Goal: Information Seeking & Learning: Learn about a topic

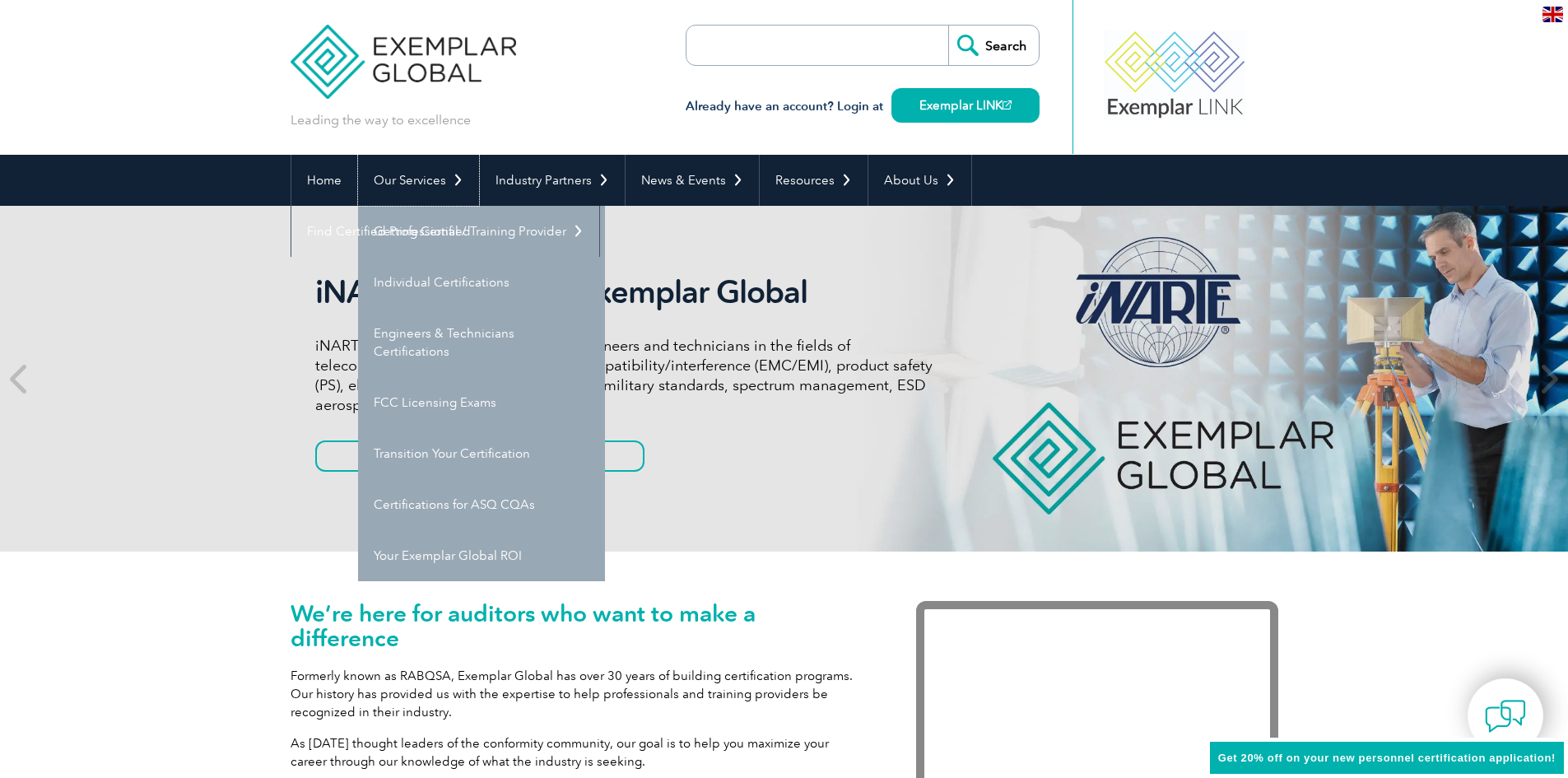
click at [420, 181] on link "Our Services" at bounding box center [418, 180] width 121 height 51
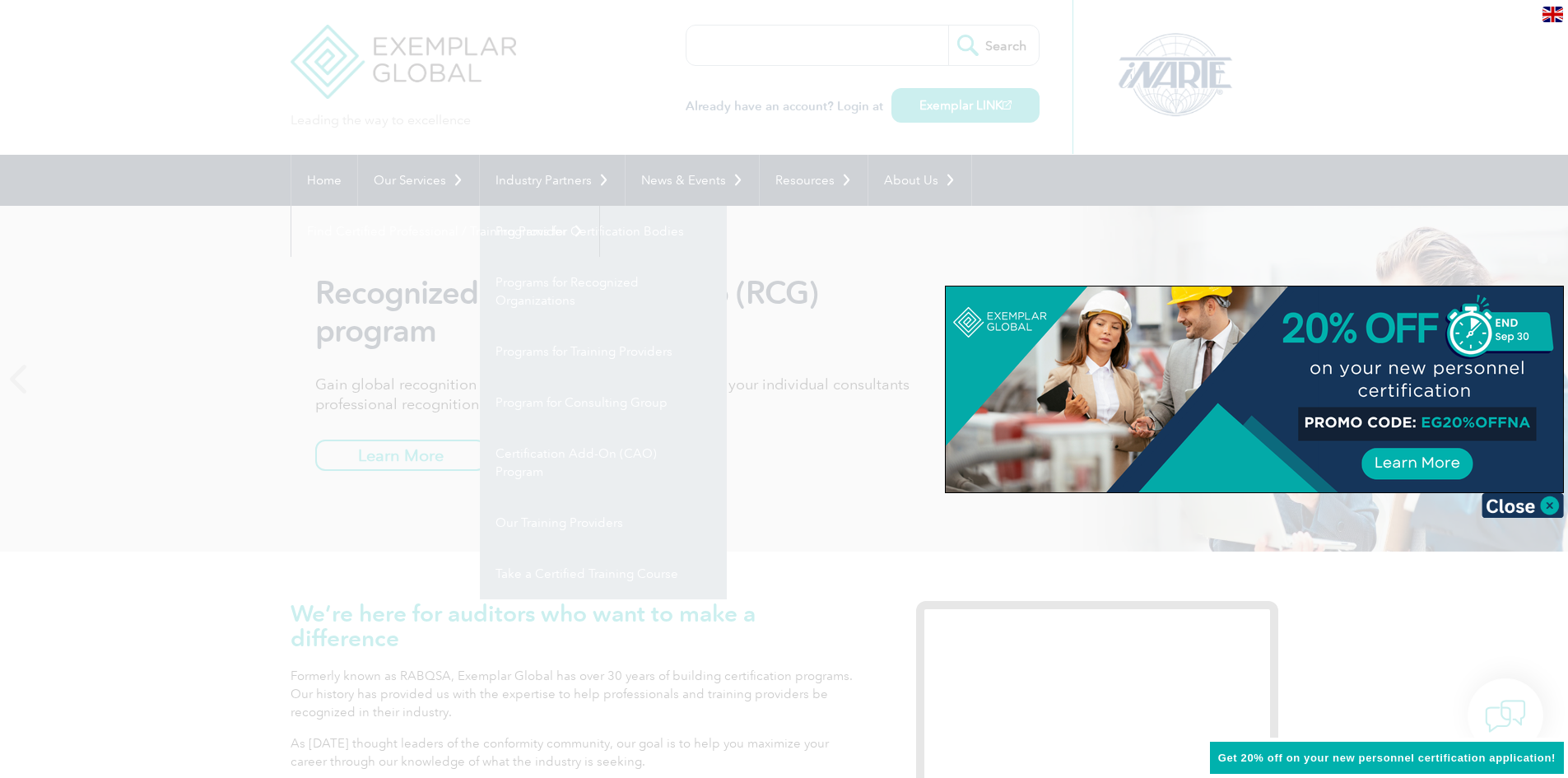
click at [1252, 25] on div at bounding box center [784, 389] width 1568 height 778
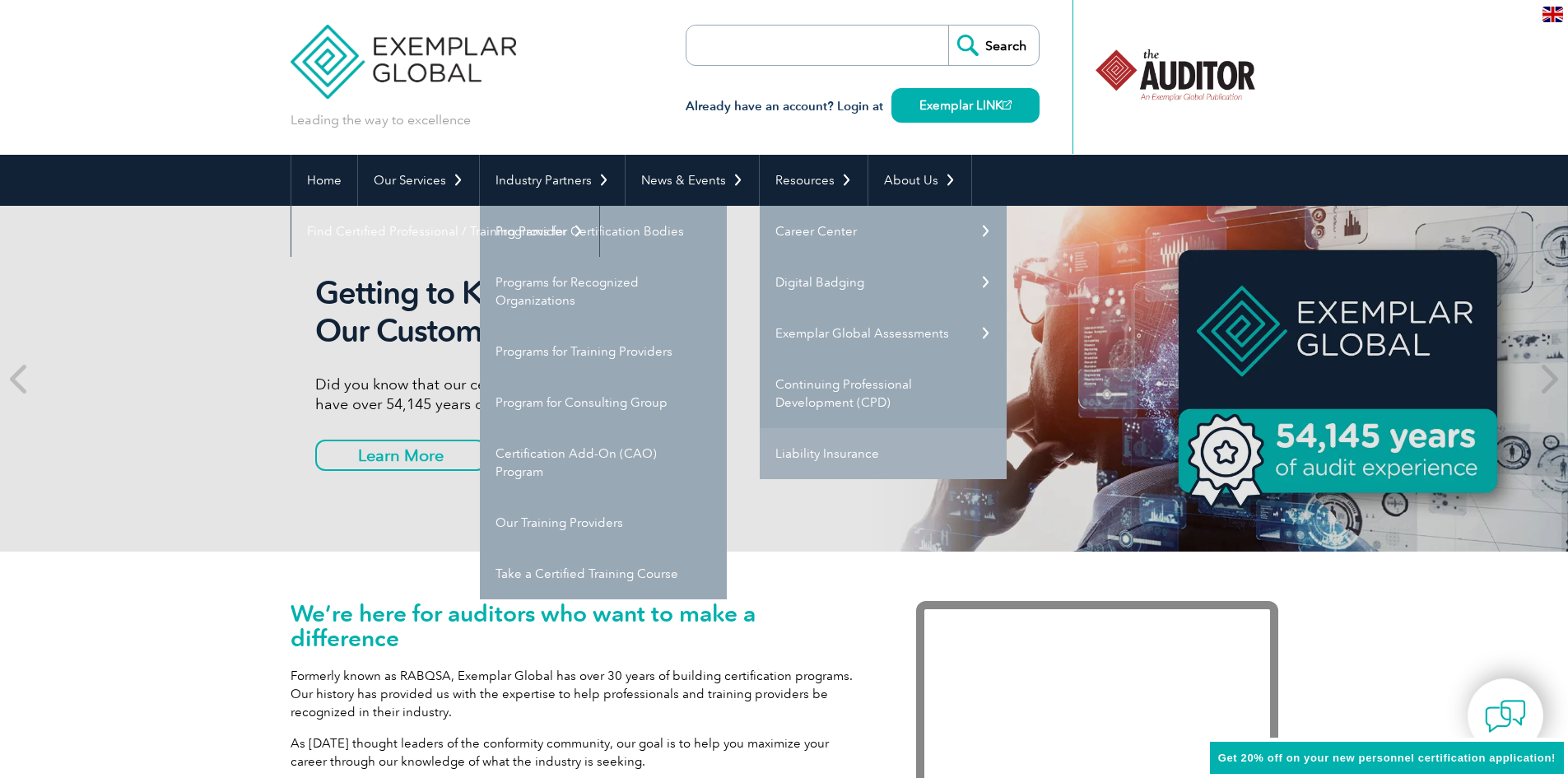
click at [809, 447] on link "Liability Insurance" at bounding box center [883, 454] width 247 height 51
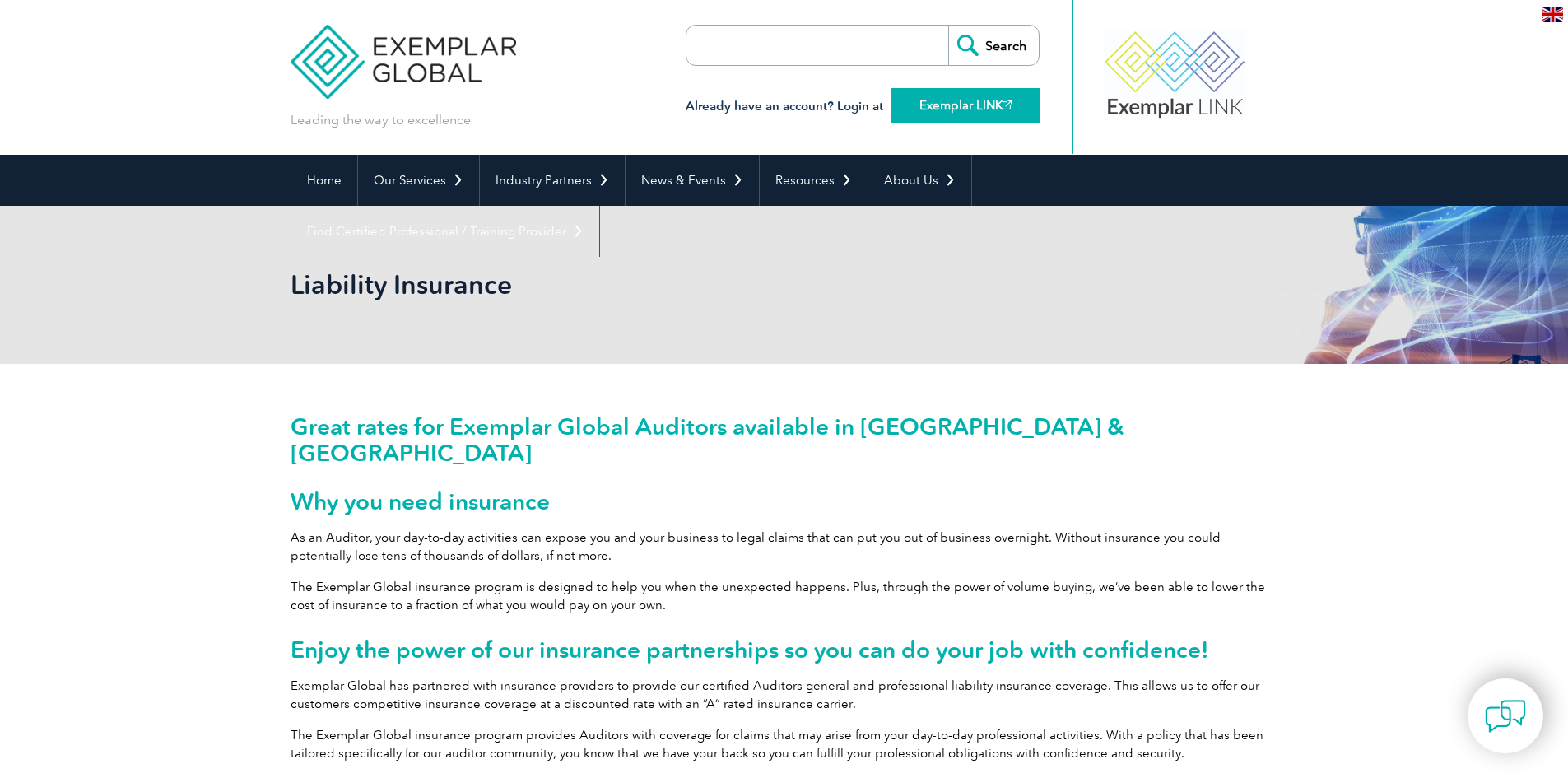
click at [972, 105] on link "Exemplar LINK" at bounding box center [965, 105] width 148 height 35
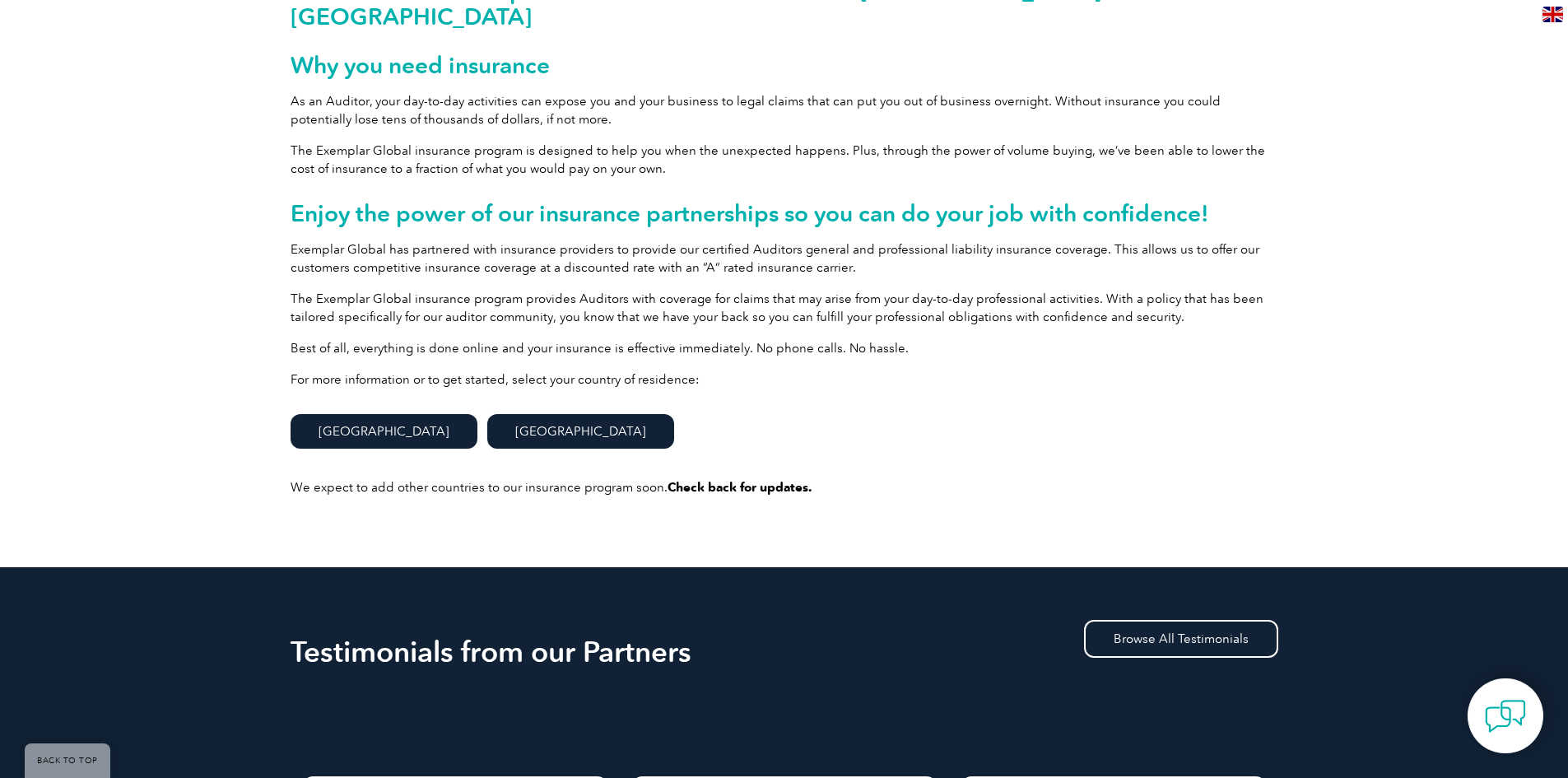
click at [505, 414] on link "United States" at bounding box center [580, 431] width 186 height 35
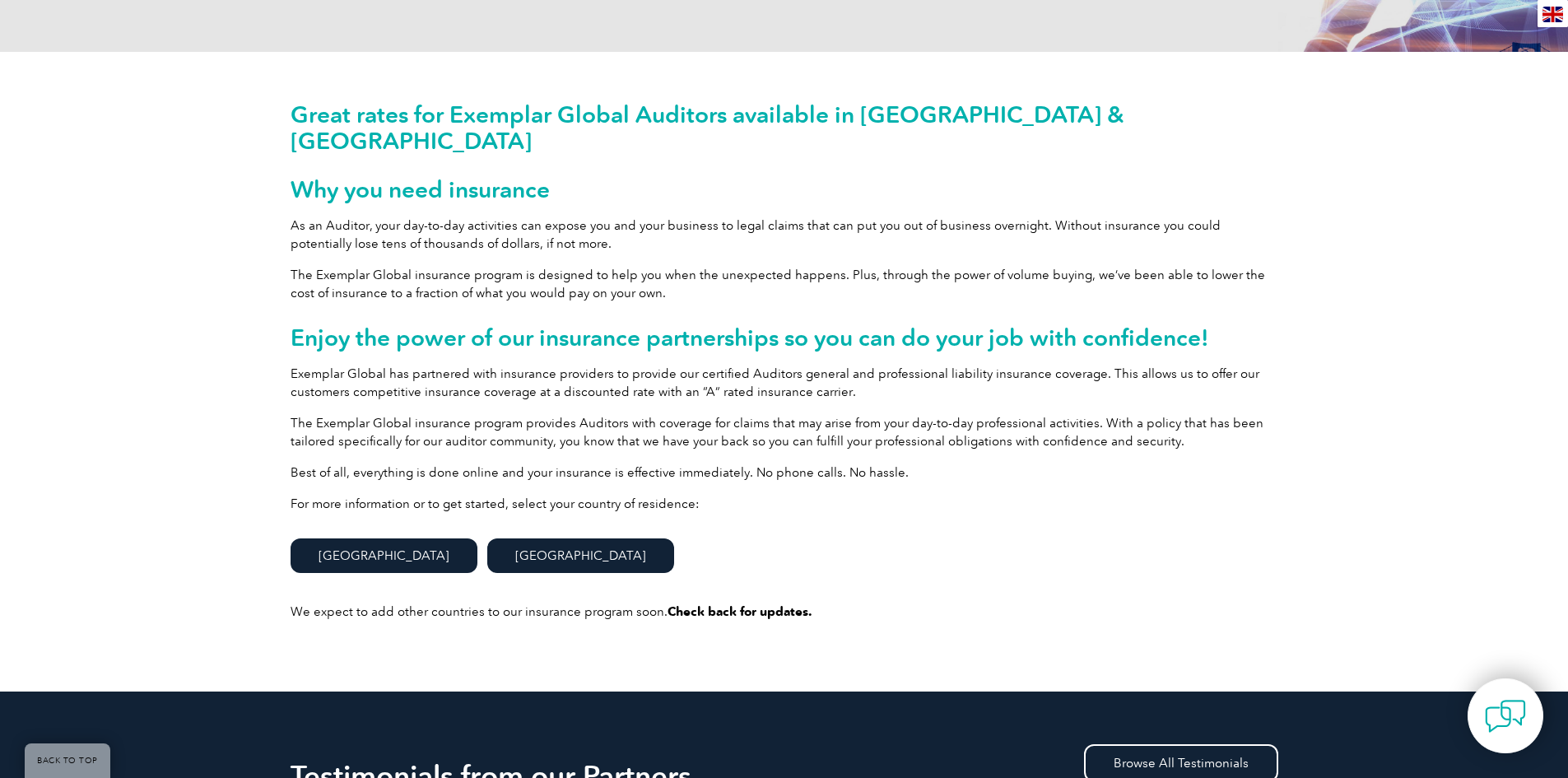
scroll to position [310, 0]
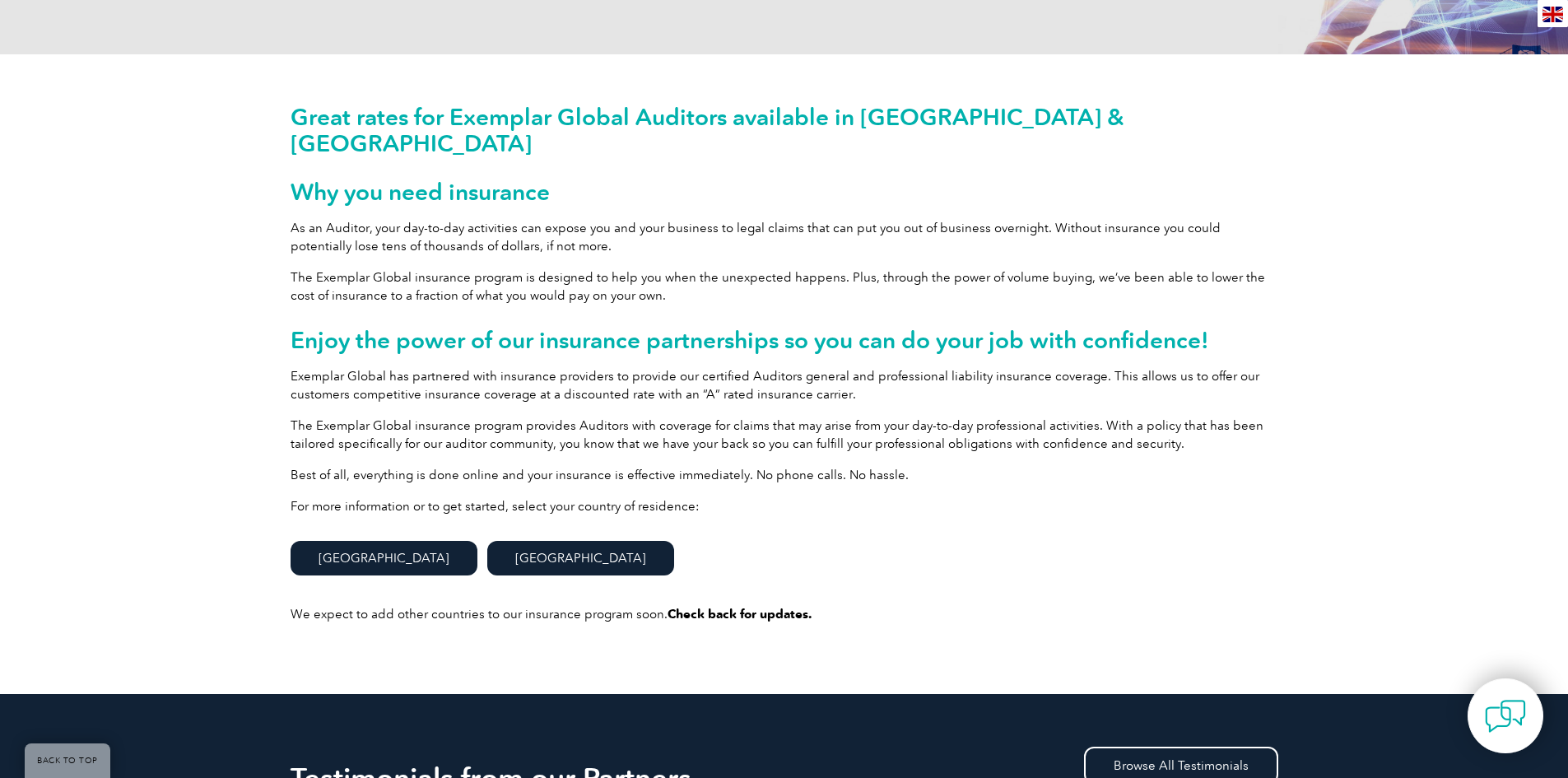
click at [487, 545] on link "United States" at bounding box center [580, 557] width 186 height 35
click at [492, 540] on link "United States" at bounding box center [580, 557] width 186 height 35
